Goal: Information Seeking & Learning: Learn about a topic

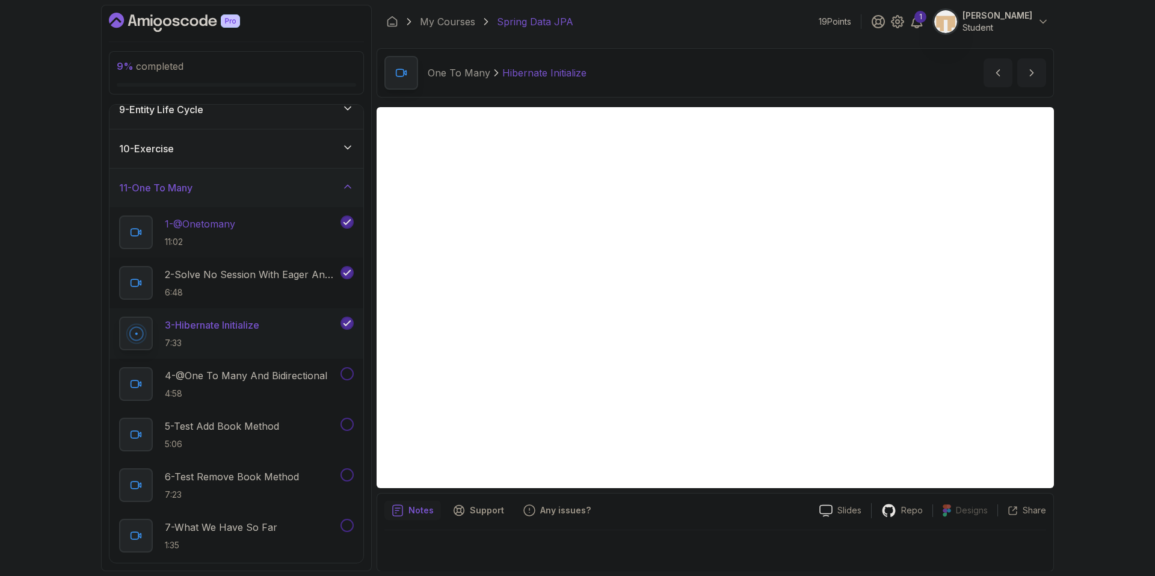
scroll to position [301, 0]
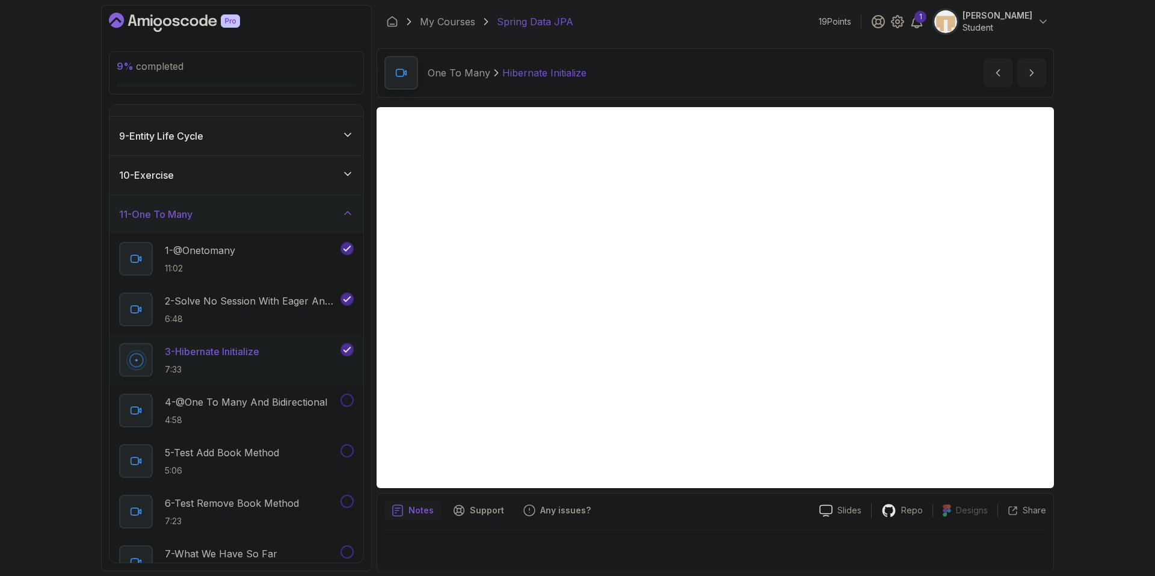
click at [260, 219] on div "11 - One To Many" at bounding box center [236, 214] width 235 height 14
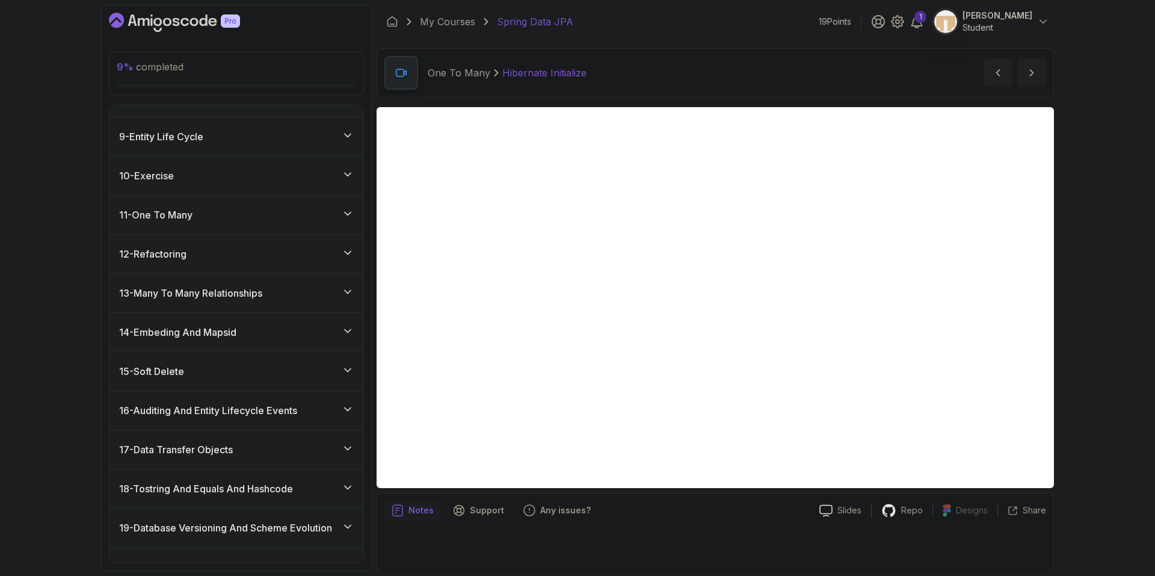
click at [260, 219] on div "11 - One To Many" at bounding box center [236, 215] width 235 height 14
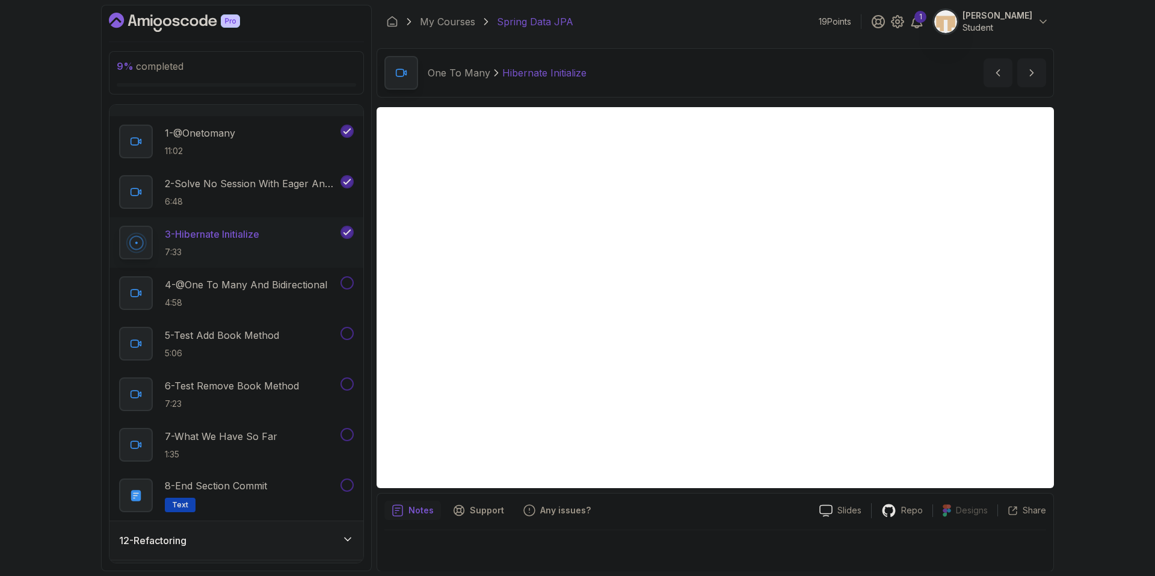
scroll to position [421, 0]
click at [294, 281] on p "4 - @One To Many And Bidirectional" at bounding box center [246, 281] width 162 height 14
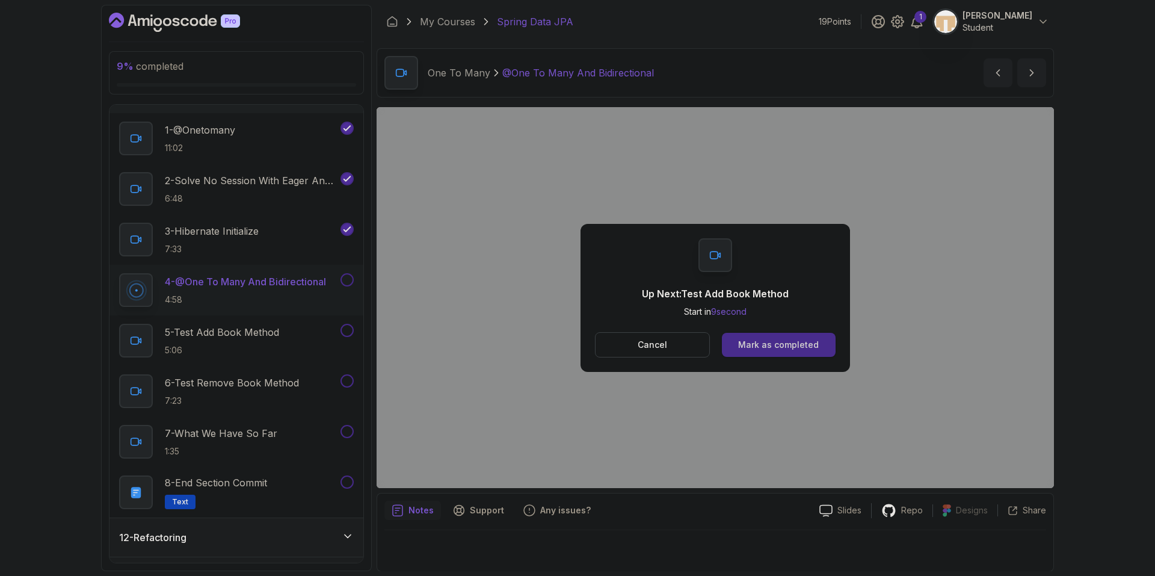
click at [765, 342] on div "Mark as completed" at bounding box center [778, 345] width 81 height 12
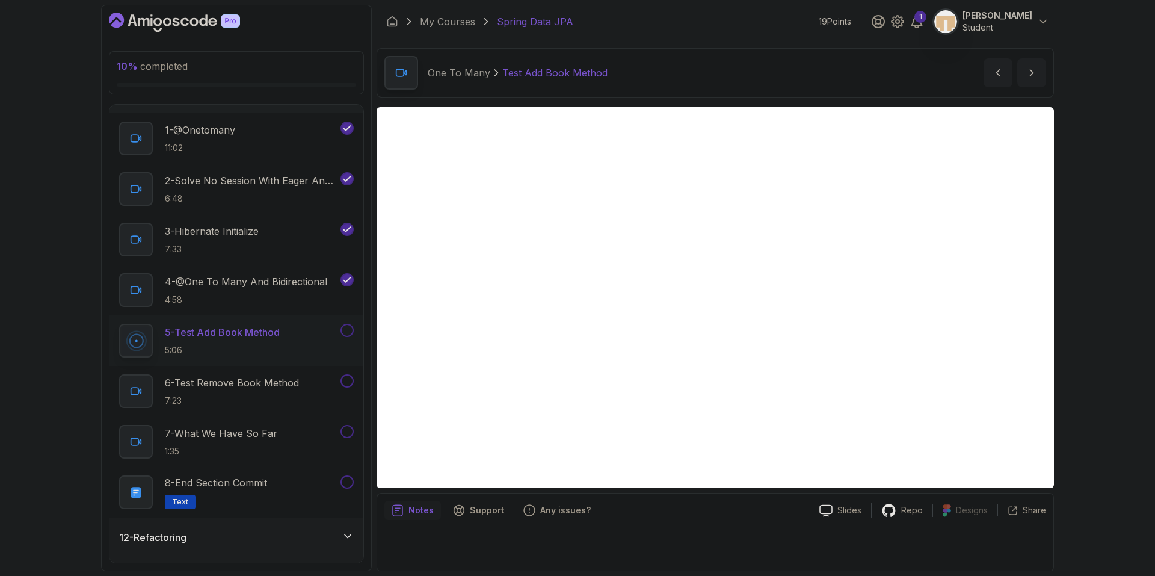
click at [594, 529] on div at bounding box center [715, 529] width 662 height 1
click at [347, 328] on button at bounding box center [346, 330] width 13 height 13
click at [725, 491] on div "Slides Repo Designs Design not available Share Notes Support Any issues? Slides…" at bounding box center [715, 339] width 677 height 464
click at [726, 489] on div "Slides Repo Designs Design not available Share Notes Support Any issues? Slides…" at bounding box center [715, 339] width 677 height 464
click at [1030, 75] on icon "next content" at bounding box center [1031, 73] width 3 height 6
